Goal: Communication & Community: Answer question/provide support

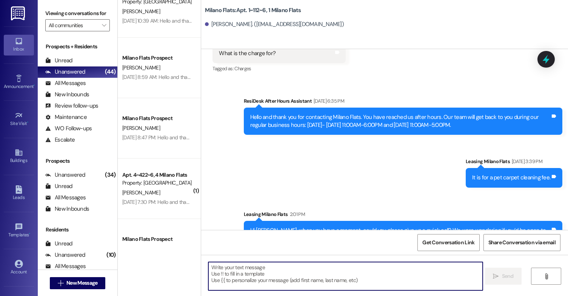
scroll to position [679, 0]
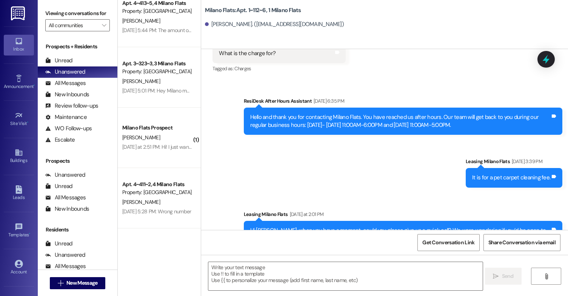
scroll to position [264, 0]
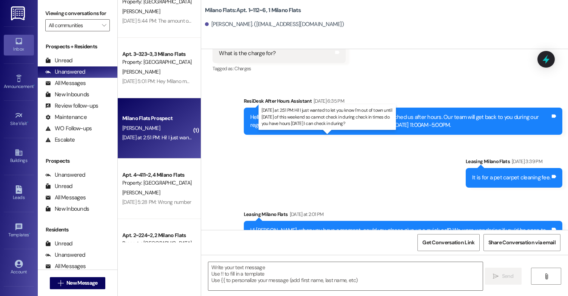
click at [164, 136] on div "[DATE] at 2:51 PM: Hi! I just wanted to let you know I'm out of town until [DAT…" at bounding box center [321, 137] width 398 height 7
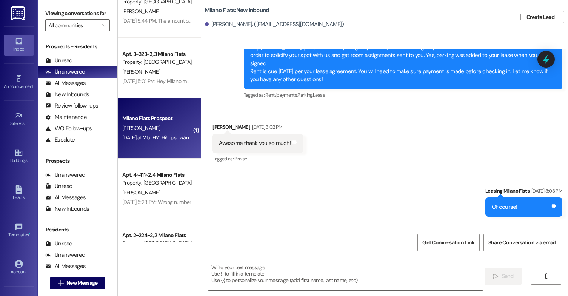
scroll to position [1031, 0]
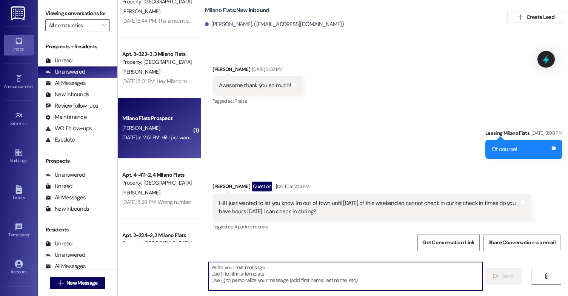
click at [313, 275] on textarea at bounding box center [345, 276] width 274 height 28
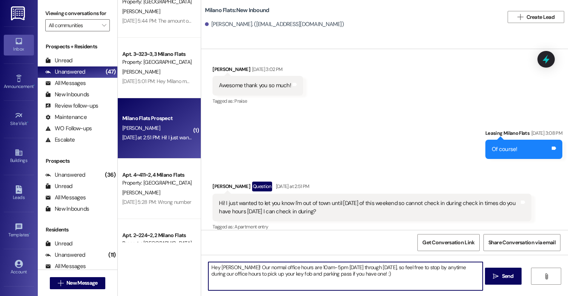
type textarea "Hey [PERSON_NAME]! Our normal office hours are 10am-5pm [DATE] through [DATE], …"
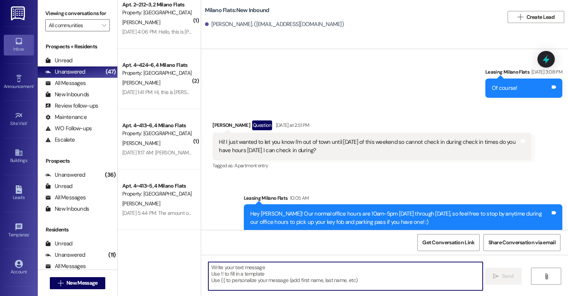
scroll to position [0, 0]
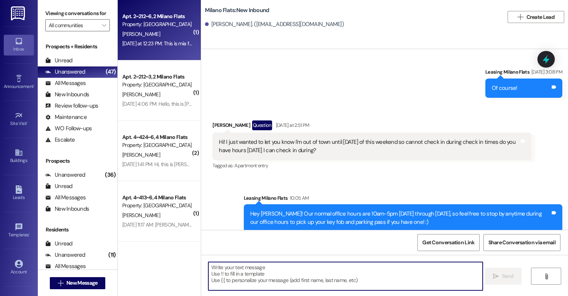
click at [146, 32] on div "[PERSON_NAME]" at bounding box center [156, 33] width 71 height 9
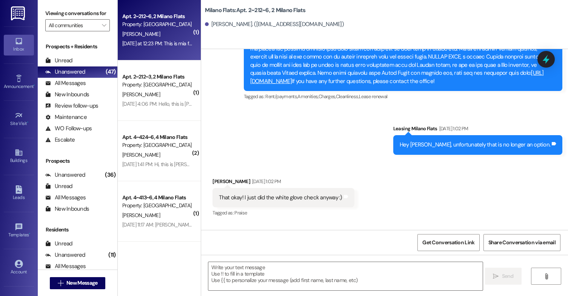
scroll to position [5727, 0]
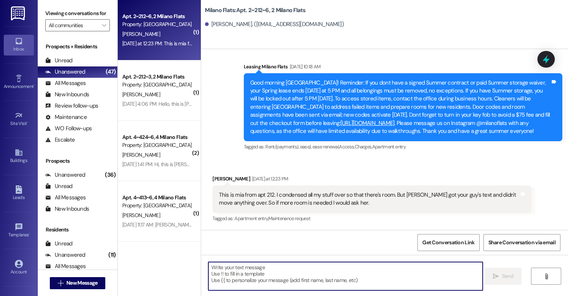
click at [298, 270] on textarea at bounding box center [345, 276] width 274 height 28
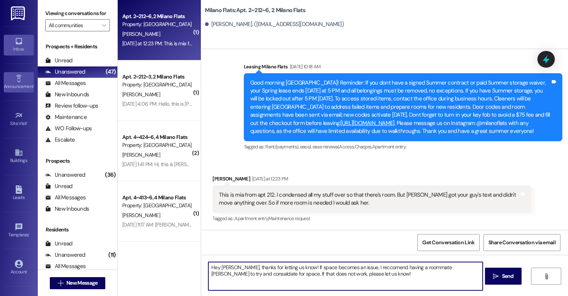
type textarea "Hey [PERSON_NAME], thanks for letting us know! If space becomes an issue, I rec…"
click at [348, 273] on textarea "Hey [PERSON_NAME], thanks for letting us know! If space becomes an issue, I rec…" at bounding box center [345, 276] width 274 height 28
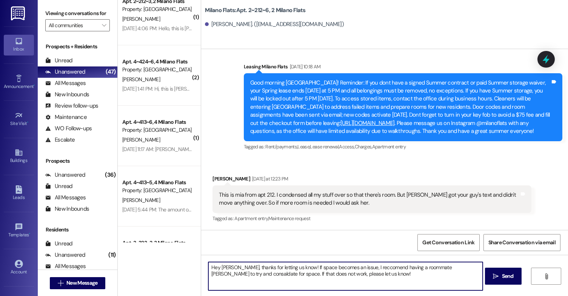
scroll to position [0, 0]
